Goal: Task Accomplishment & Management: Complete application form

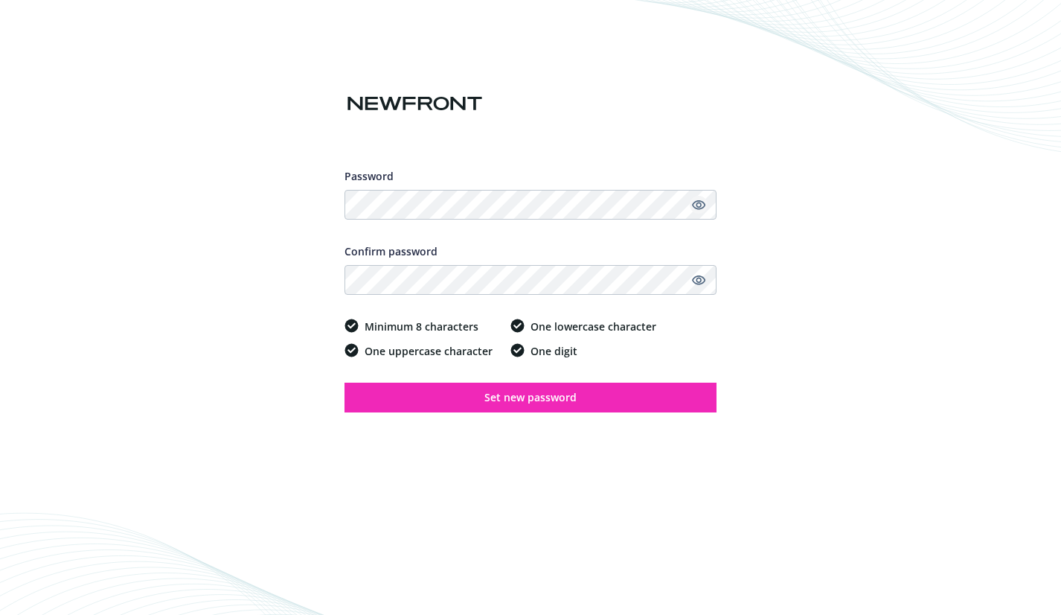
click at [695, 207] on icon "Show password" at bounding box center [698, 204] width 13 height 13
click at [704, 278] on icon "Show password" at bounding box center [698, 280] width 13 height 10
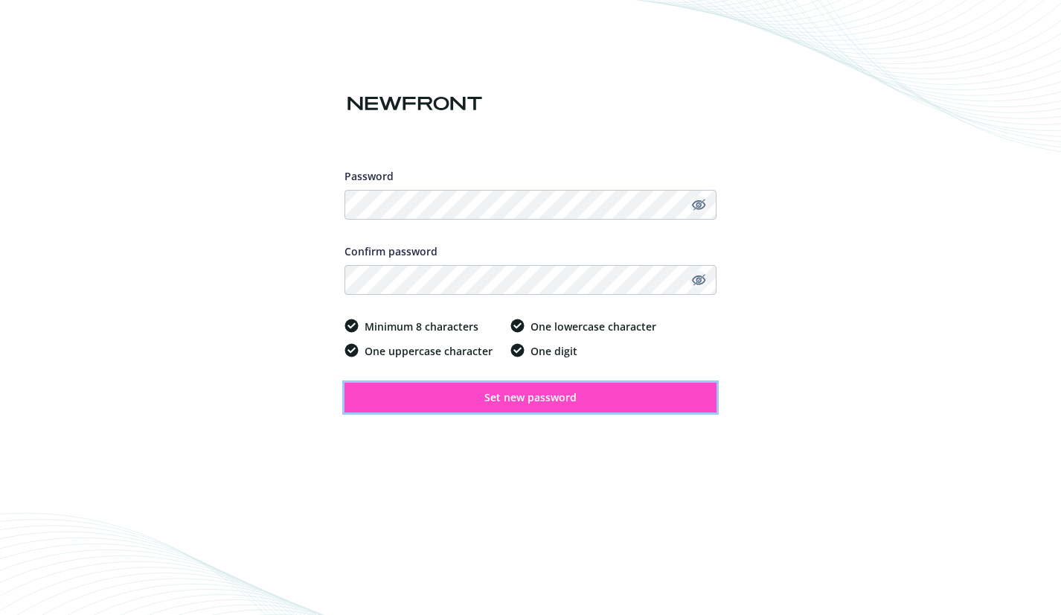
click at [534, 397] on span "Set new password" at bounding box center [531, 397] width 92 height 14
